Goal: Task Accomplishment & Management: Complete application form

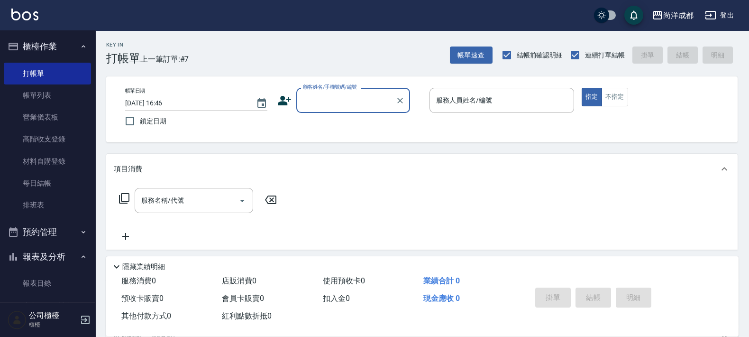
click at [47, 88] on link "帳單列表" at bounding box center [47, 95] width 87 height 22
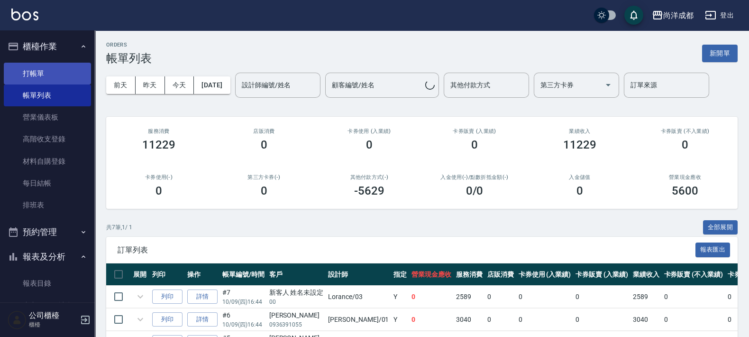
click at [47, 74] on link "打帳單" at bounding box center [47, 74] width 87 height 22
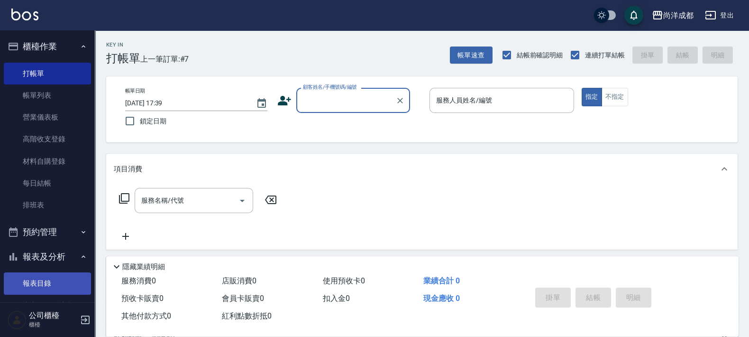
click at [37, 287] on link "報表目錄" at bounding box center [47, 283] width 87 height 22
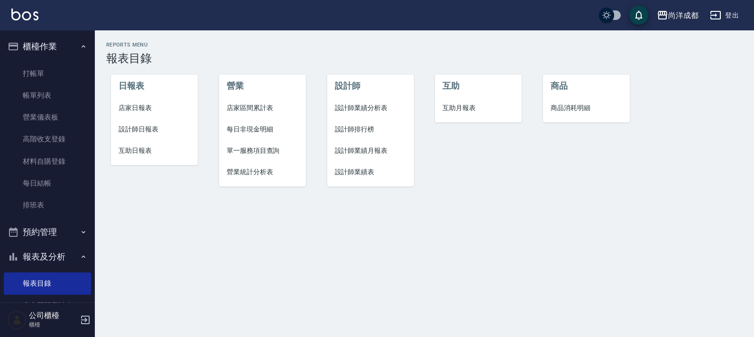
click at [142, 125] on span "設計師日報表" at bounding box center [155, 129] width 72 height 10
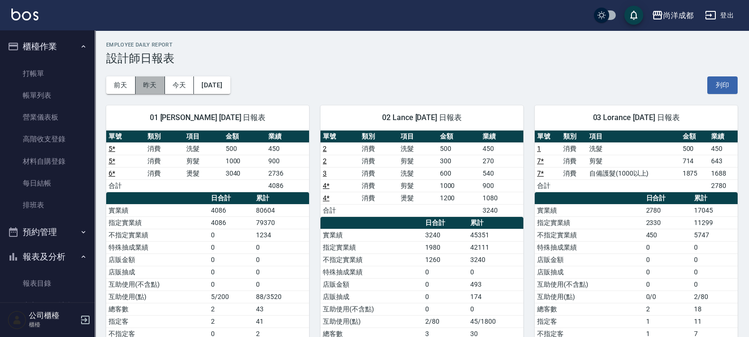
click at [157, 85] on button "昨天" at bounding box center [150, 85] width 29 height 18
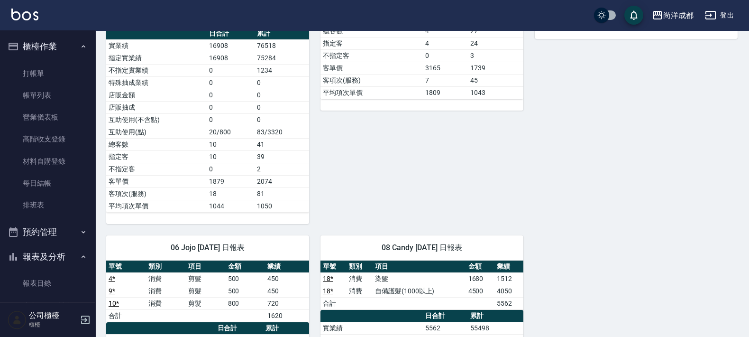
scroll to position [513, 0]
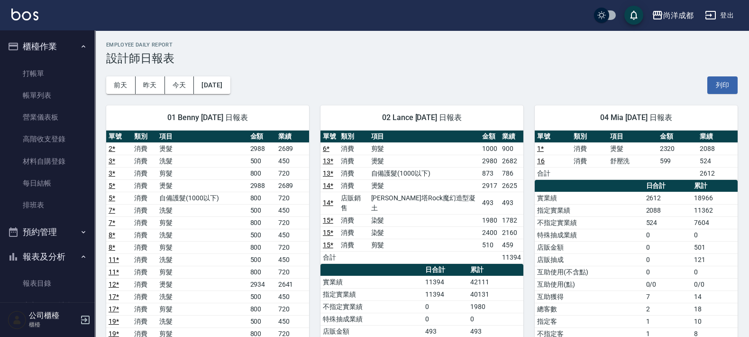
scroll to position [178, 0]
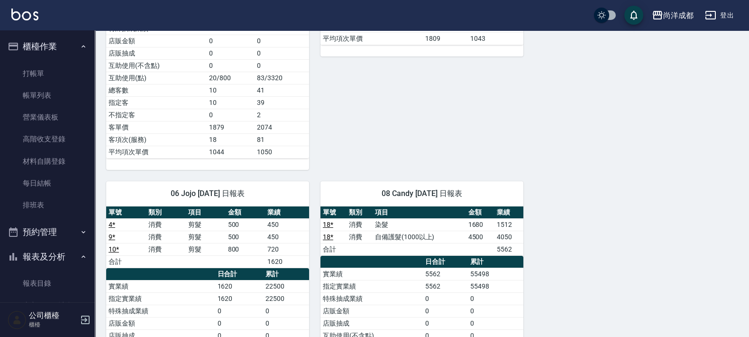
scroll to position [216, 0]
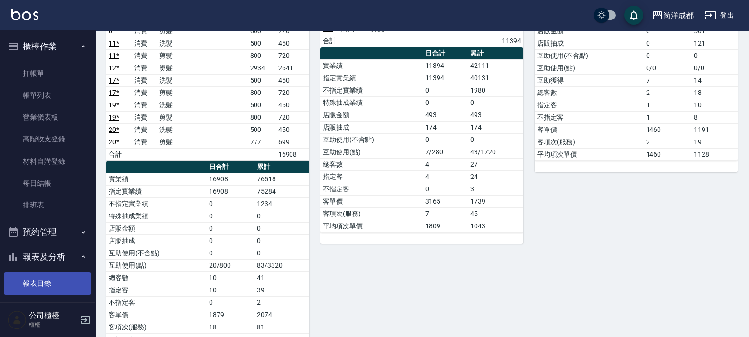
click at [37, 287] on link "報表目錄" at bounding box center [47, 283] width 87 height 22
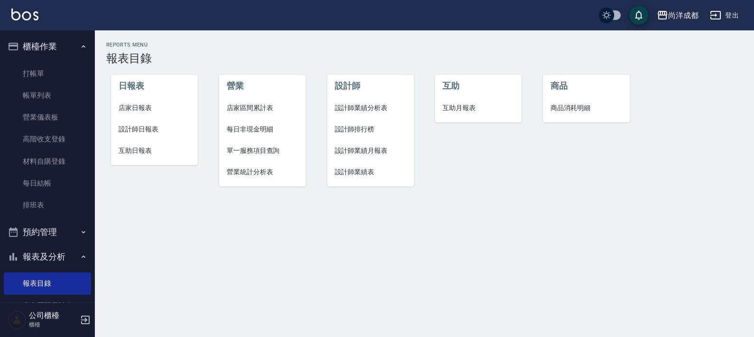
click at [140, 107] on span "店家日報表" at bounding box center [155, 108] width 72 height 10
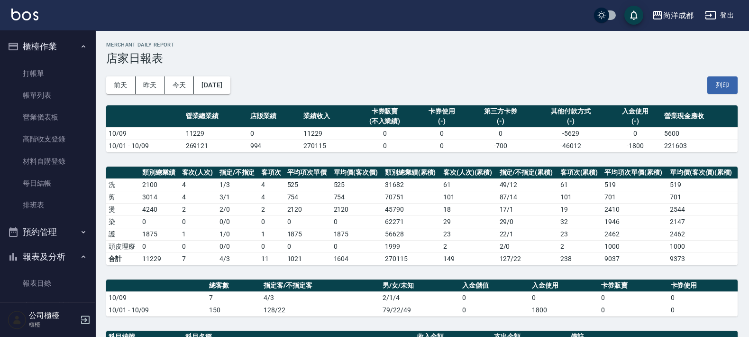
click at [81, 48] on icon "button" at bounding box center [84, 47] width 8 height 8
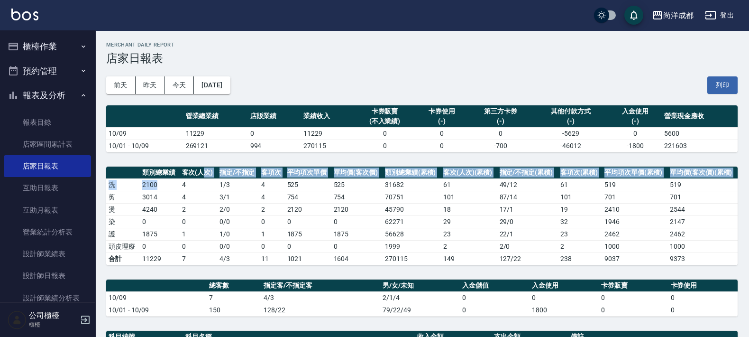
drag, startPoint x: 191, startPoint y: 176, endPoint x: 202, endPoint y: 172, distance: 11.4
click at [202, 172] on table "類別總業績 客次(人次) 指定/不指定 客項次 平均項次單價 單均價(客次價) 類別總業績(累積) 客次(人次)(累積) 指定/不指定(累積) 客項次(累積)…" at bounding box center [422, 215] width 632 height 99
click at [50, 54] on button "櫃檯作業" at bounding box center [47, 46] width 87 height 25
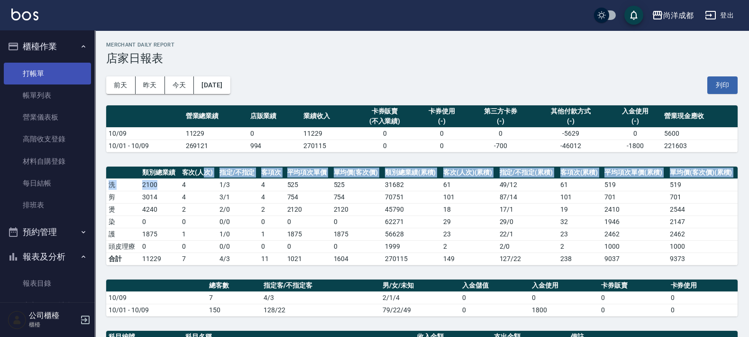
click at [54, 72] on link "打帳單" at bounding box center [47, 74] width 87 height 22
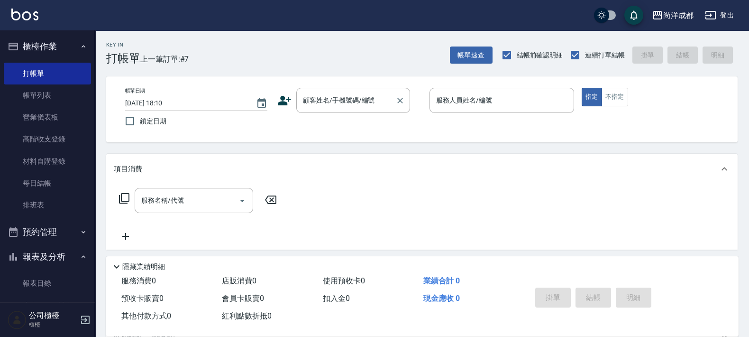
click at [369, 103] on div "顧客姓名/手機號碼/編號 顧客姓名/手機號碼/編號" at bounding box center [353, 100] width 114 height 25
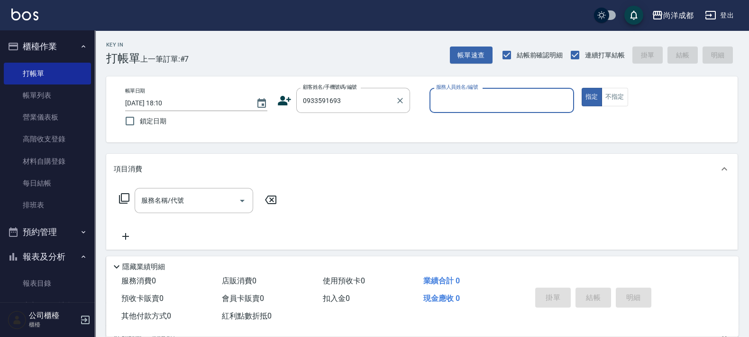
type input "[PERSON_NAME]/0933591693/"
type input "Lorance-03"
click at [582, 88] on button "指定" at bounding box center [592, 97] width 20 height 18
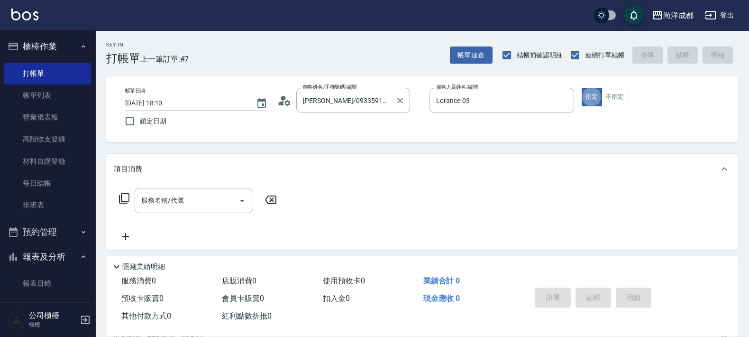
type button "true"
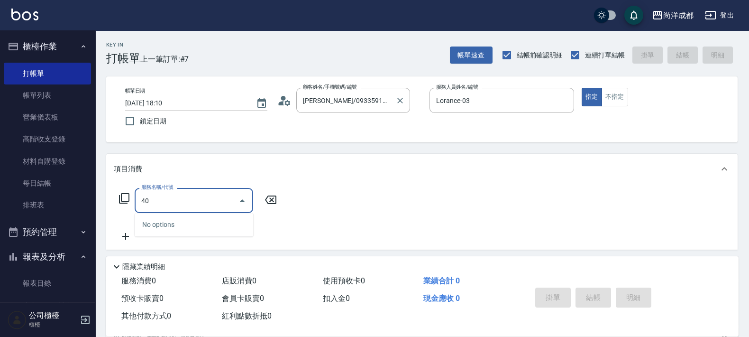
type input "401"
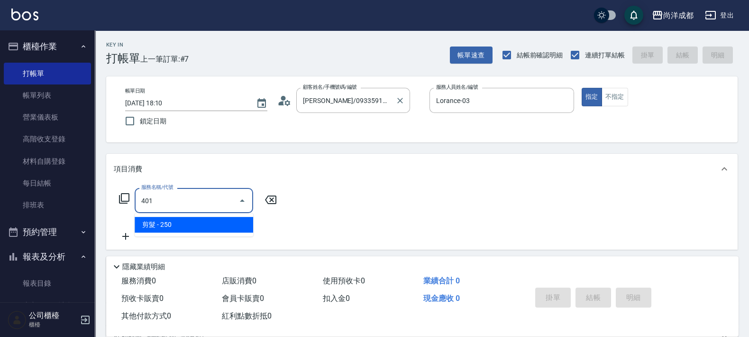
type input "20"
type input "剪髮(401)"
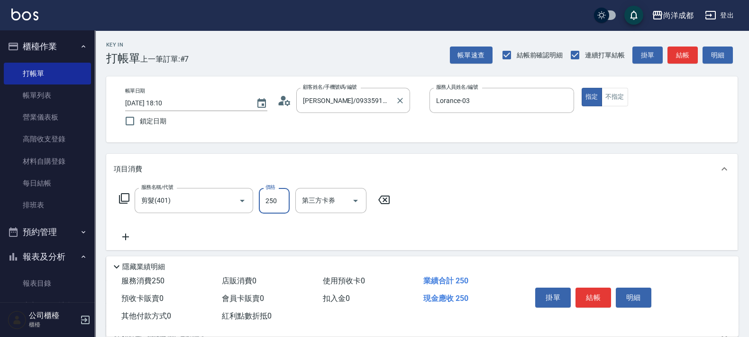
type input "1"
type input "0"
type input "100"
type input "1000"
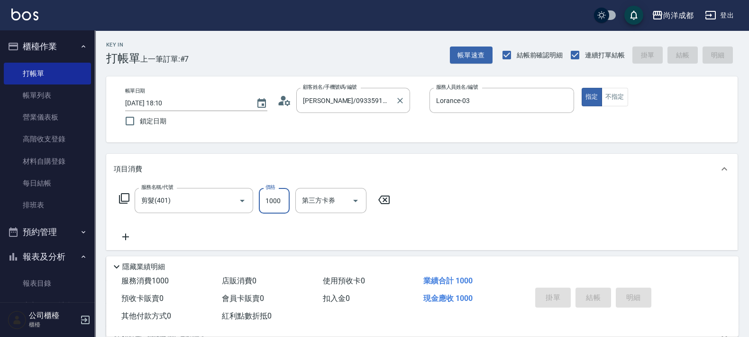
type input "0"
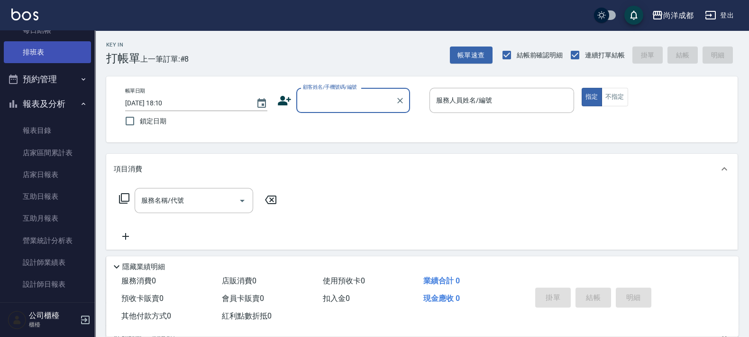
scroll to position [178, 0]
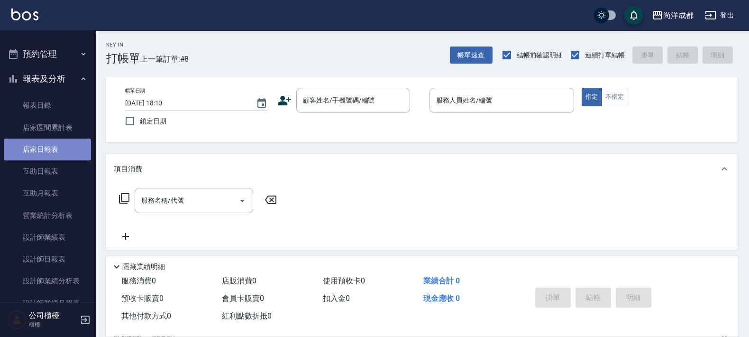
click at [51, 153] on link "店家日報表" at bounding box center [47, 150] width 87 height 22
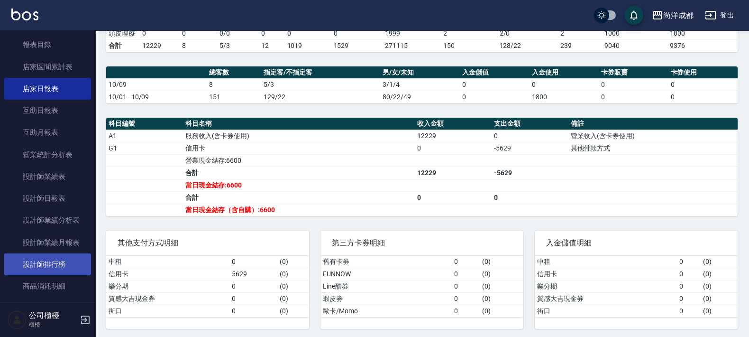
scroll to position [296, 0]
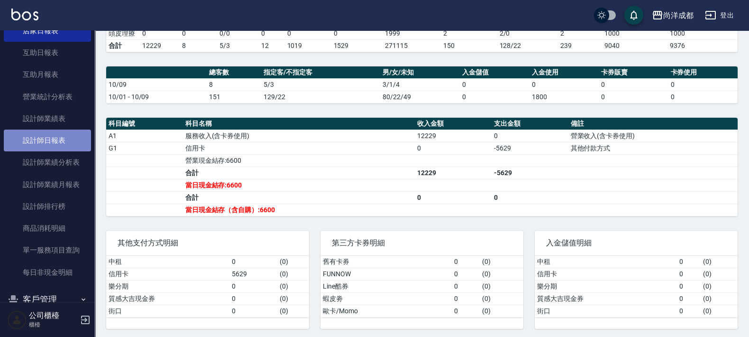
click at [63, 140] on link "設計師日報表" at bounding box center [47, 140] width 87 height 22
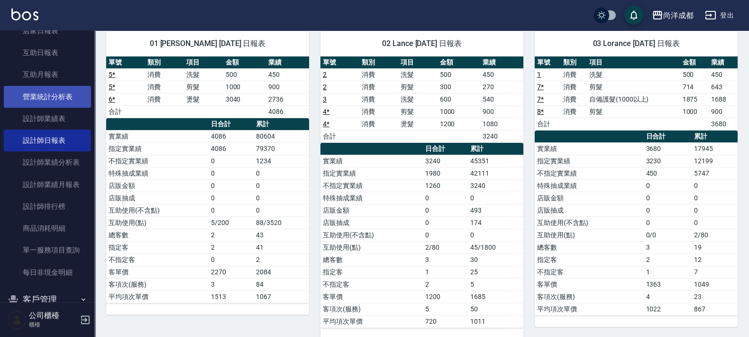
scroll to position [237, 0]
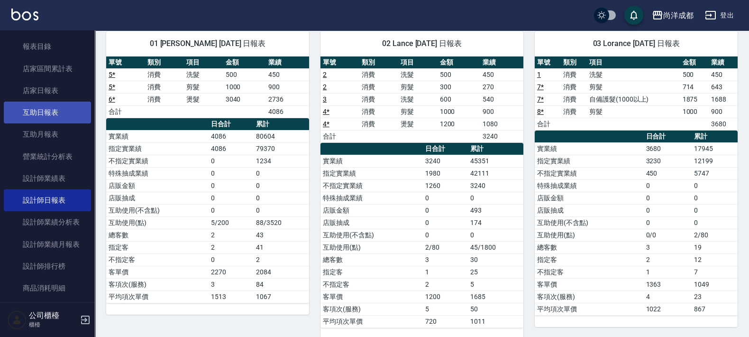
click at [50, 112] on link "互助日報表" at bounding box center [47, 113] width 87 height 22
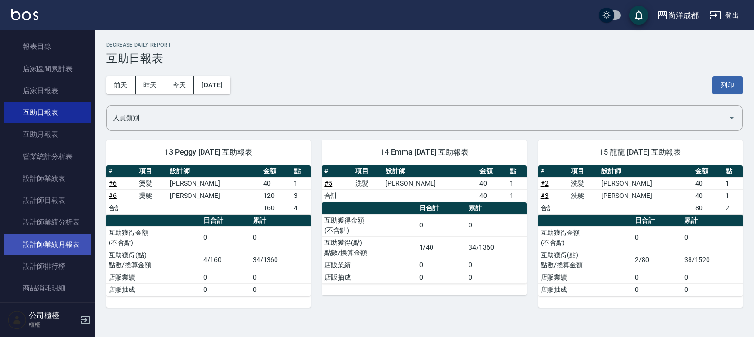
click at [65, 252] on link "設計師業績月報表" at bounding box center [47, 244] width 87 height 22
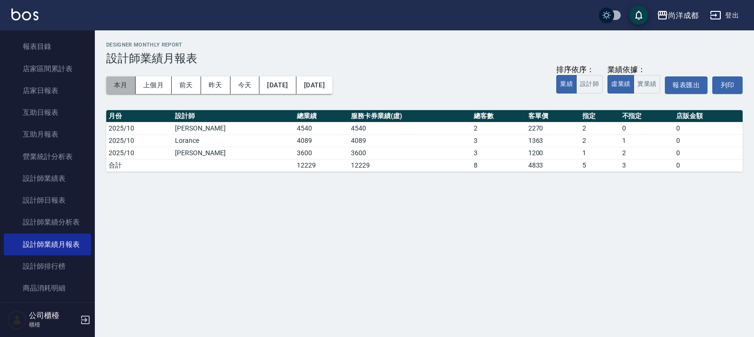
click at [116, 89] on button "本月" at bounding box center [120, 85] width 29 height 18
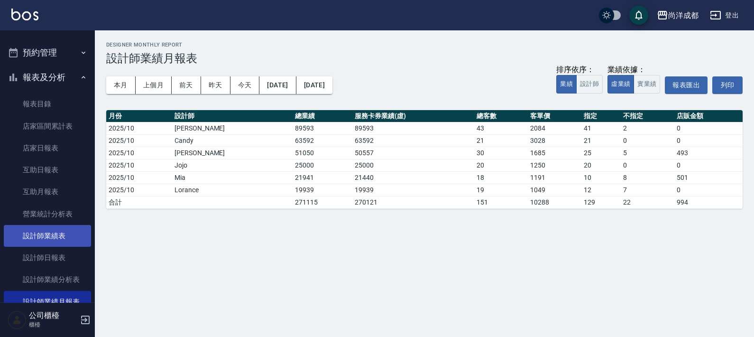
scroll to position [59, 0]
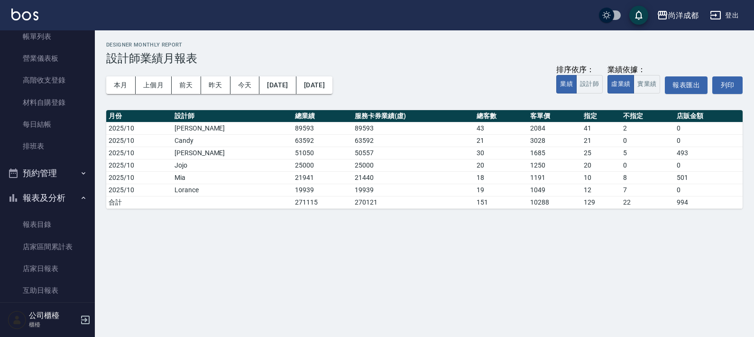
click at [46, 197] on button "報表及分析" at bounding box center [47, 197] width 87 height 25
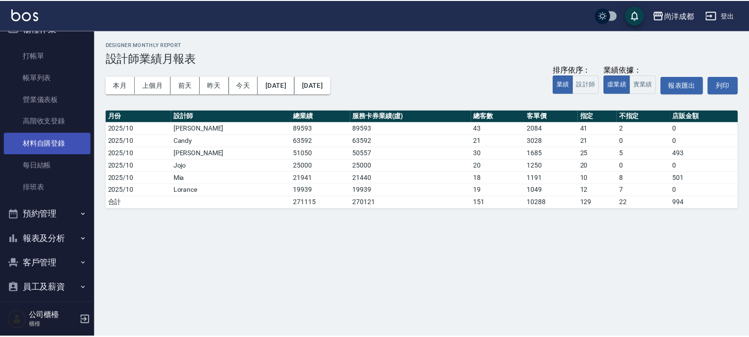
scroll to position [0, 0]
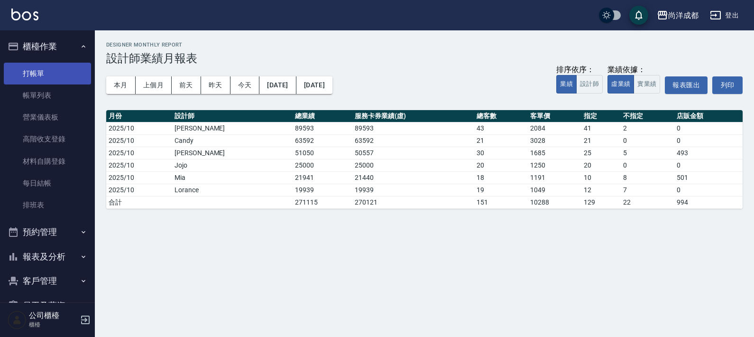
click at [31, 74] on link "打帳單" at bounding box center [47, 74] width 87 height 22
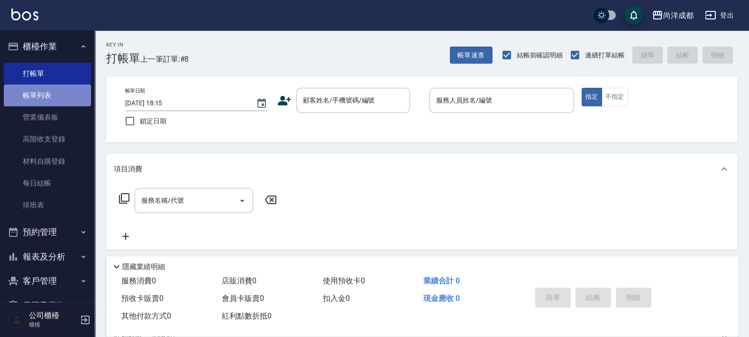
click at [47, 102] on link "帳單列表" at bounding box center [47, 95] width 87 height 22
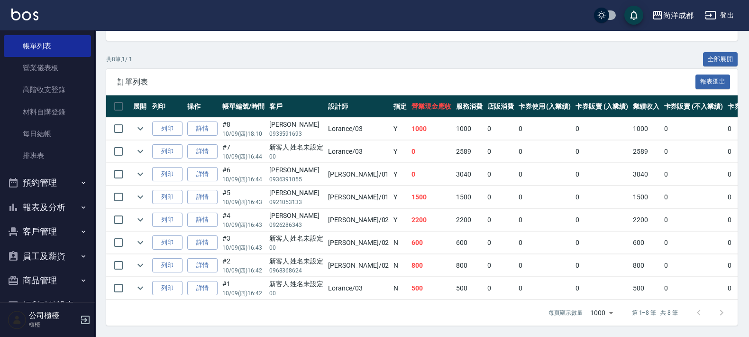
scroll to position [99, 0]
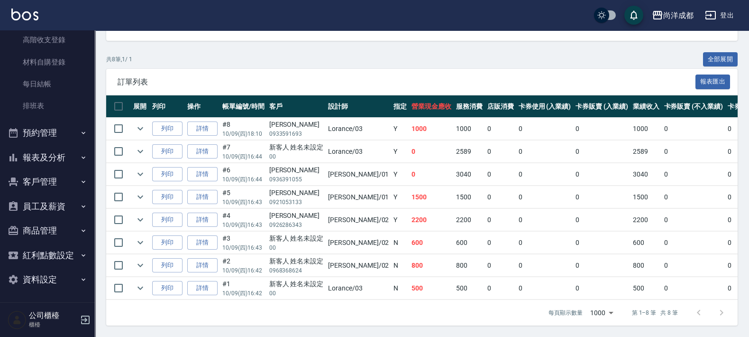
click at [45, 157] on button "報表及分析" at bounding box center [47, 157] width 87 height 25
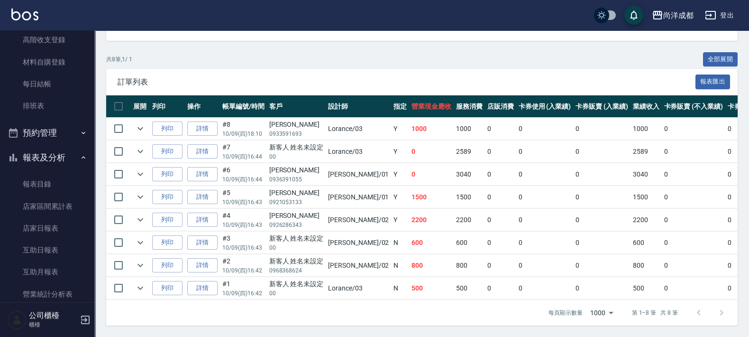
scroll to position [277, 0]
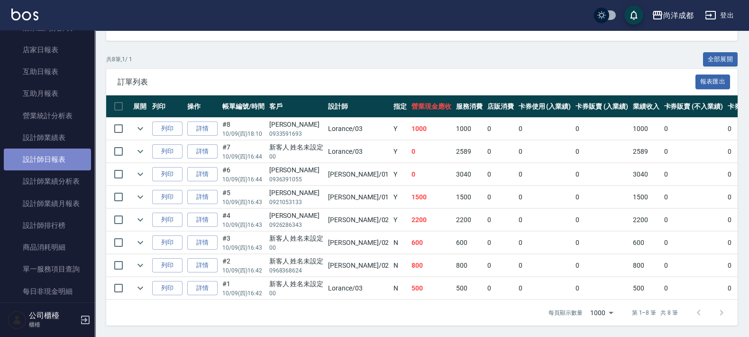
click at [71, 157] on link "設計師日報表" at bounding box center [47, 159] width 87 height 22
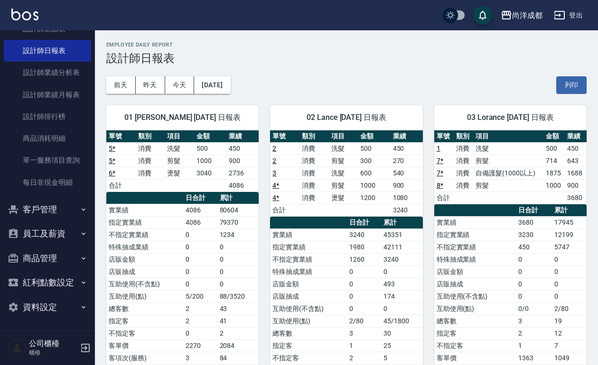
scroll to position [387, 0]
